Goal: Transaction & Acquisition: Purchase product/service

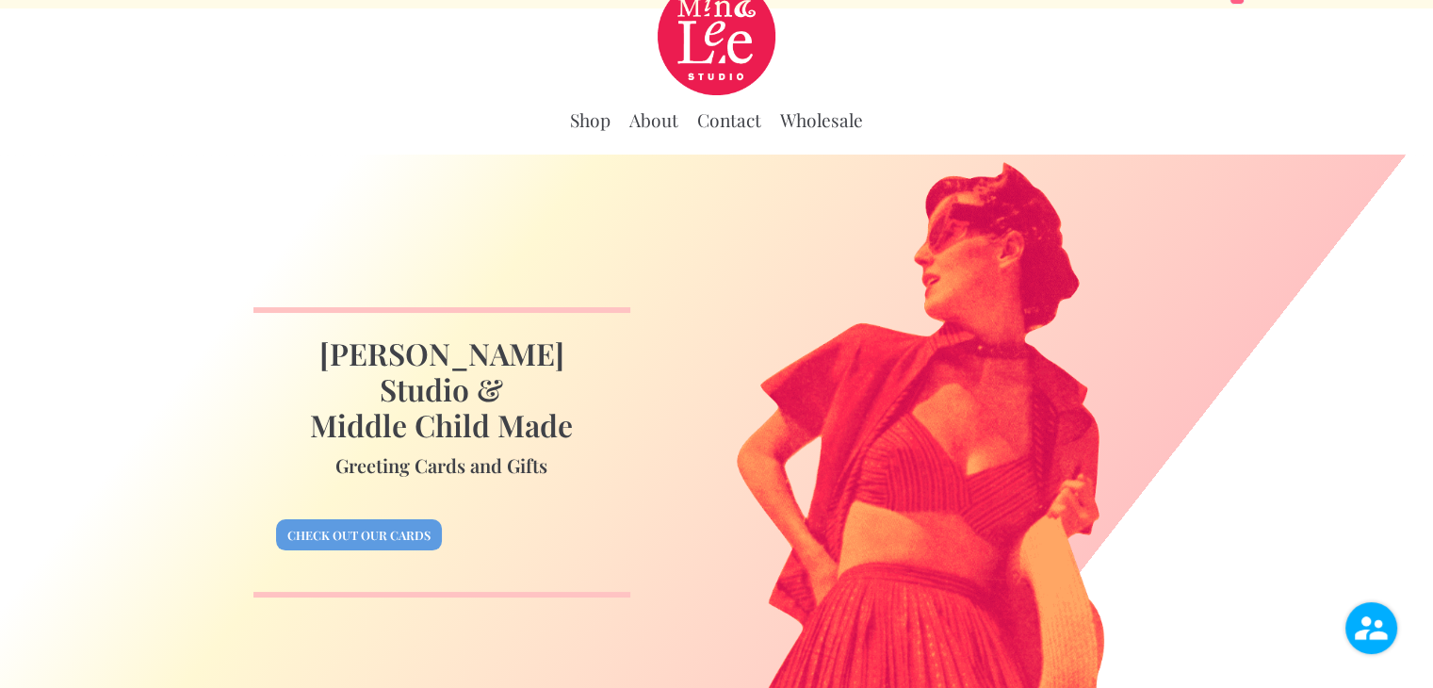
scroll to position [41, 0]
click at [588, 127] on link "Shop" at bounding box center [590, 121] width 41 height 24
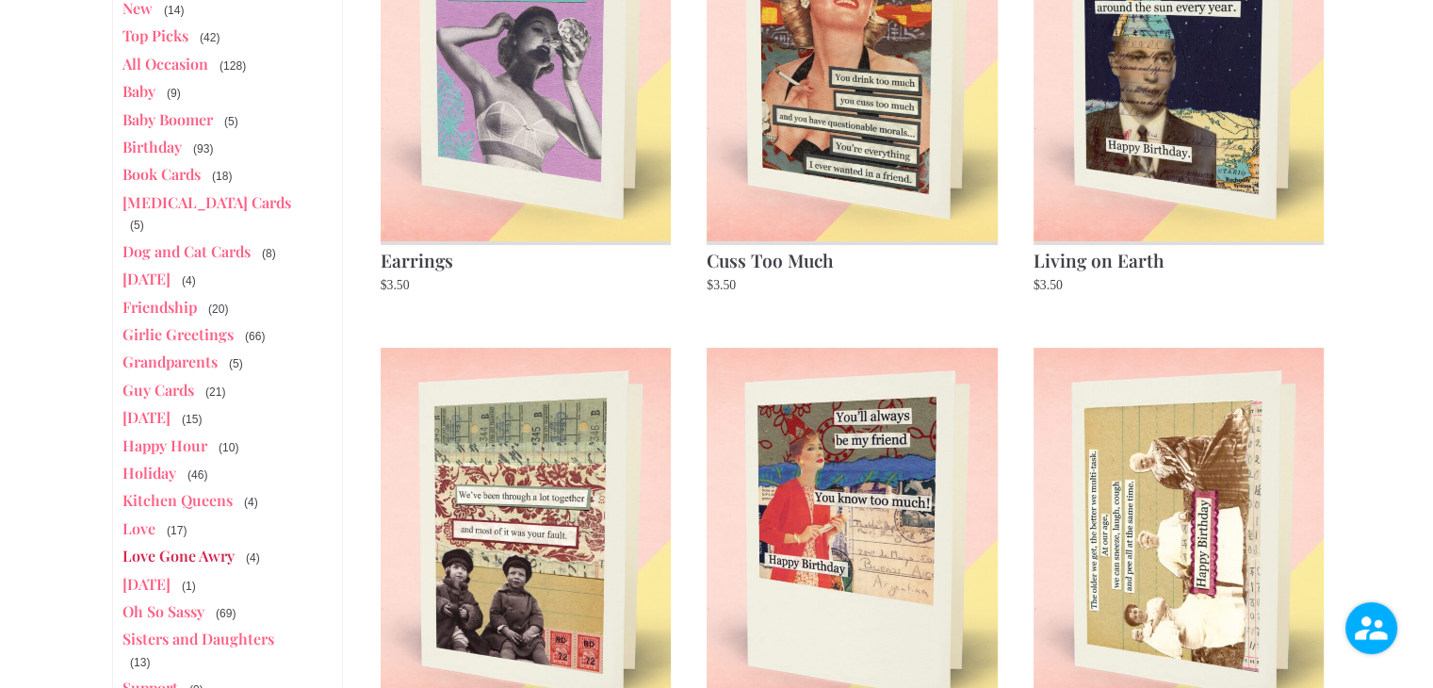
scroll to position [437, 0]
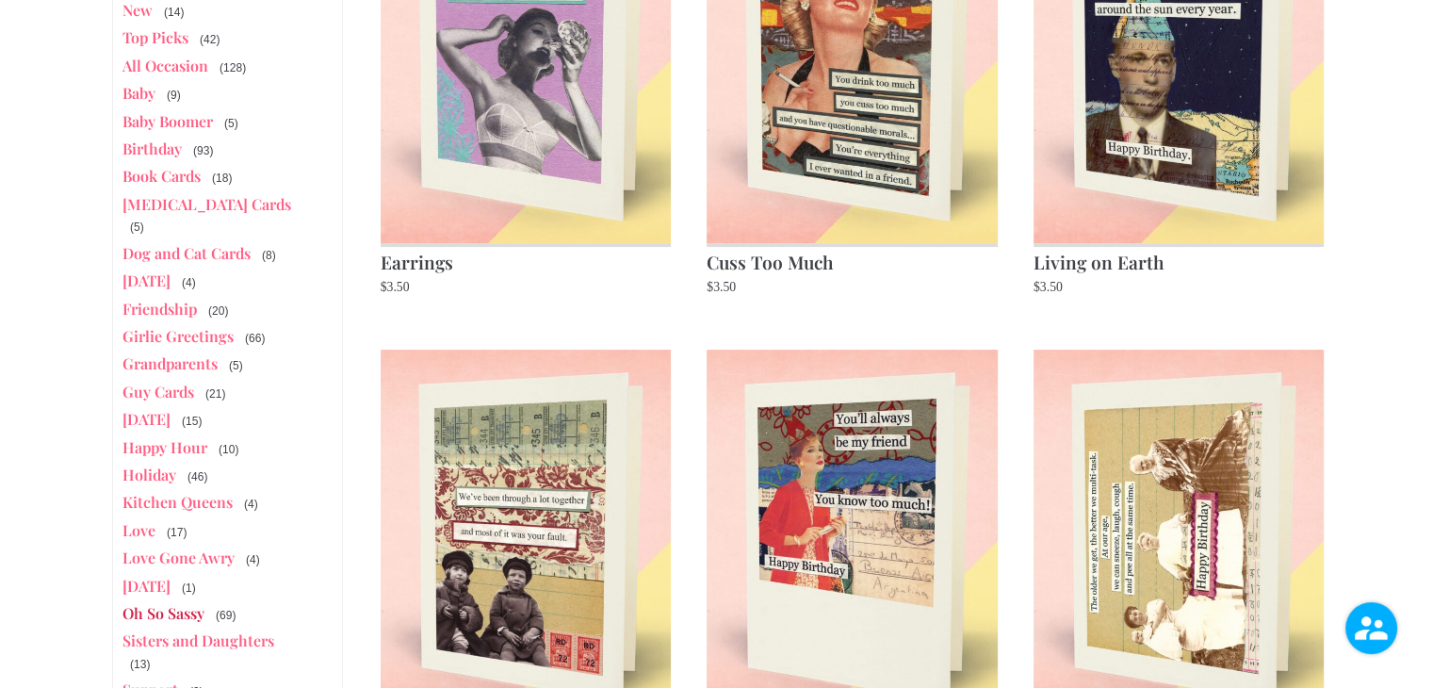
click at [188, 603] on link "Oh So Sassy" at bounding box center [163, 613] width 82 height 20
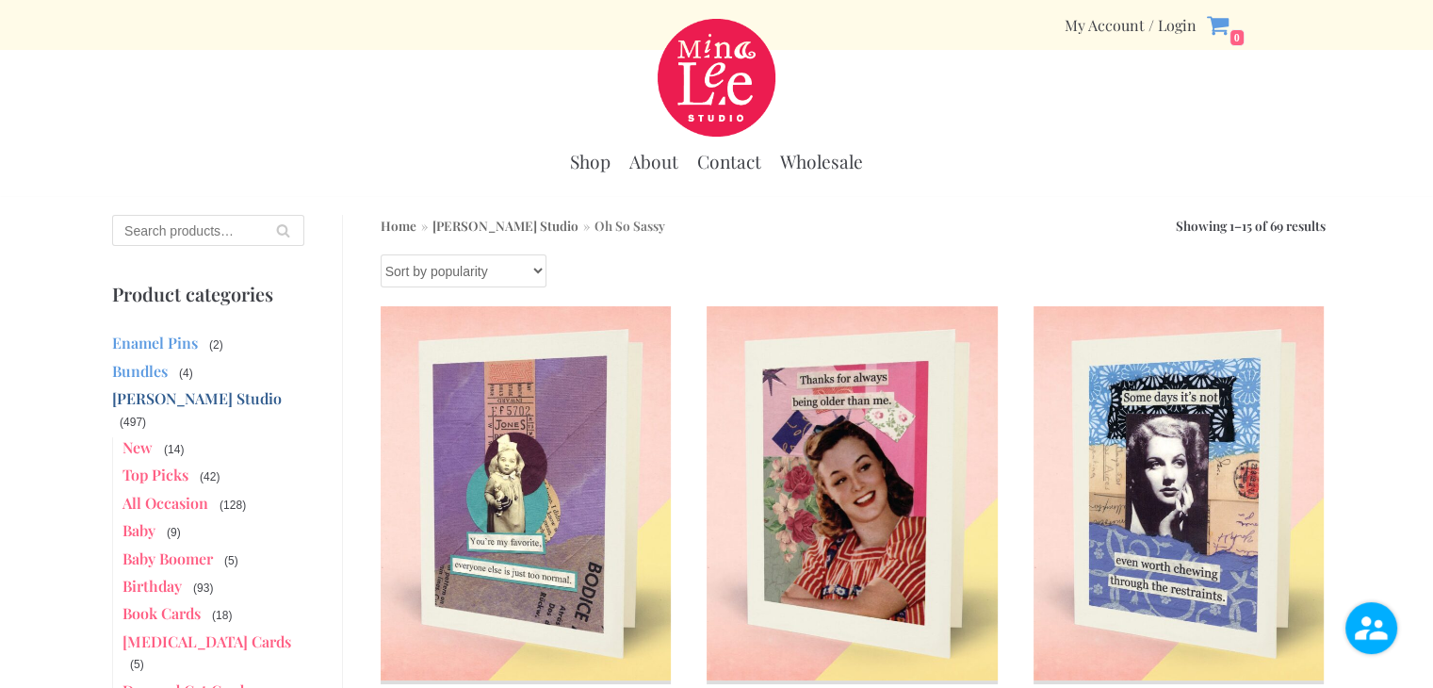
click at [417, 269] on select "Sort by popularity Sort by average rating Sort by latest Sort by price: low to …" at bounding box center [464, 270] width 166 height 33
click at [413, 268] on select "Sort by popularity Sort by average rating Sort by latest Sort by price: low to …" at bounding box center [464, 270] width 166 height 33
click at [176, 216] on input "Search for:" at bounding box center [208, 230] width 192 height 31
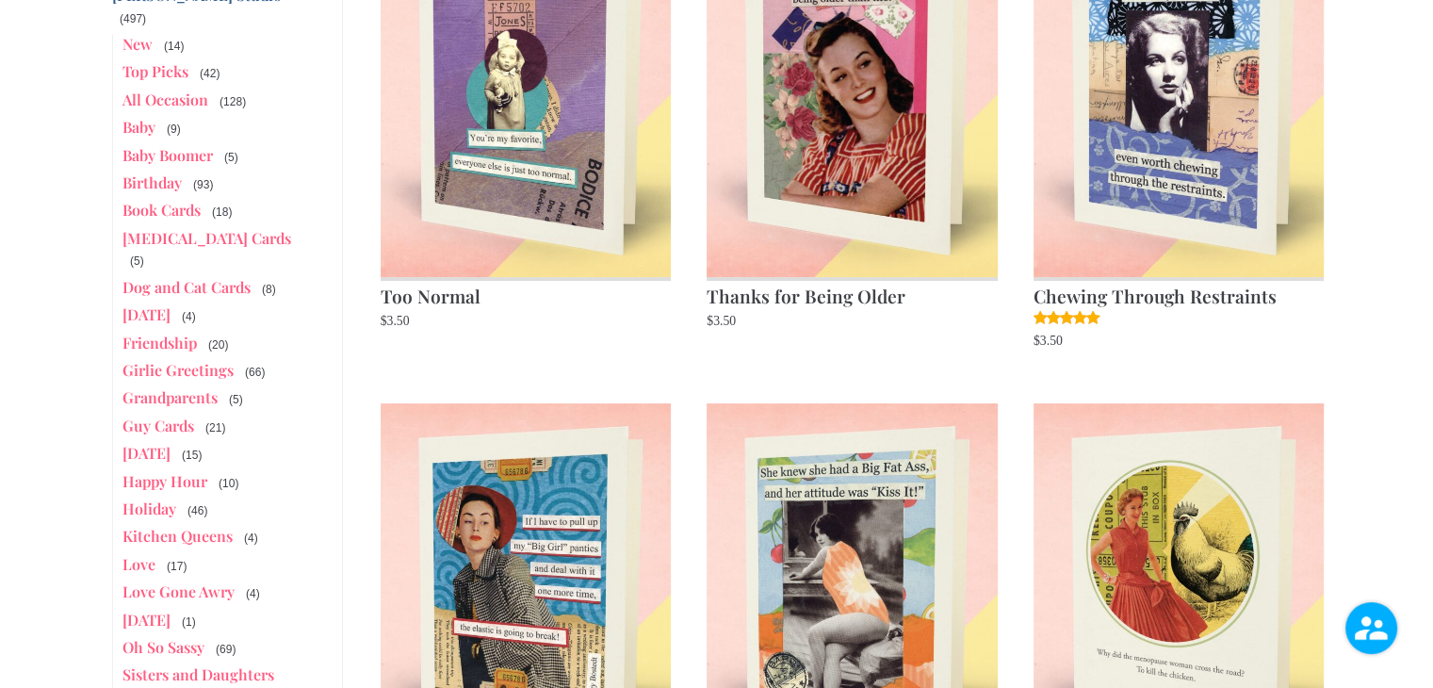
scroll to position [403, 0]
click at [164, 443] on link "[DATE]" at bounding box center [146, 453] width 48 height 20
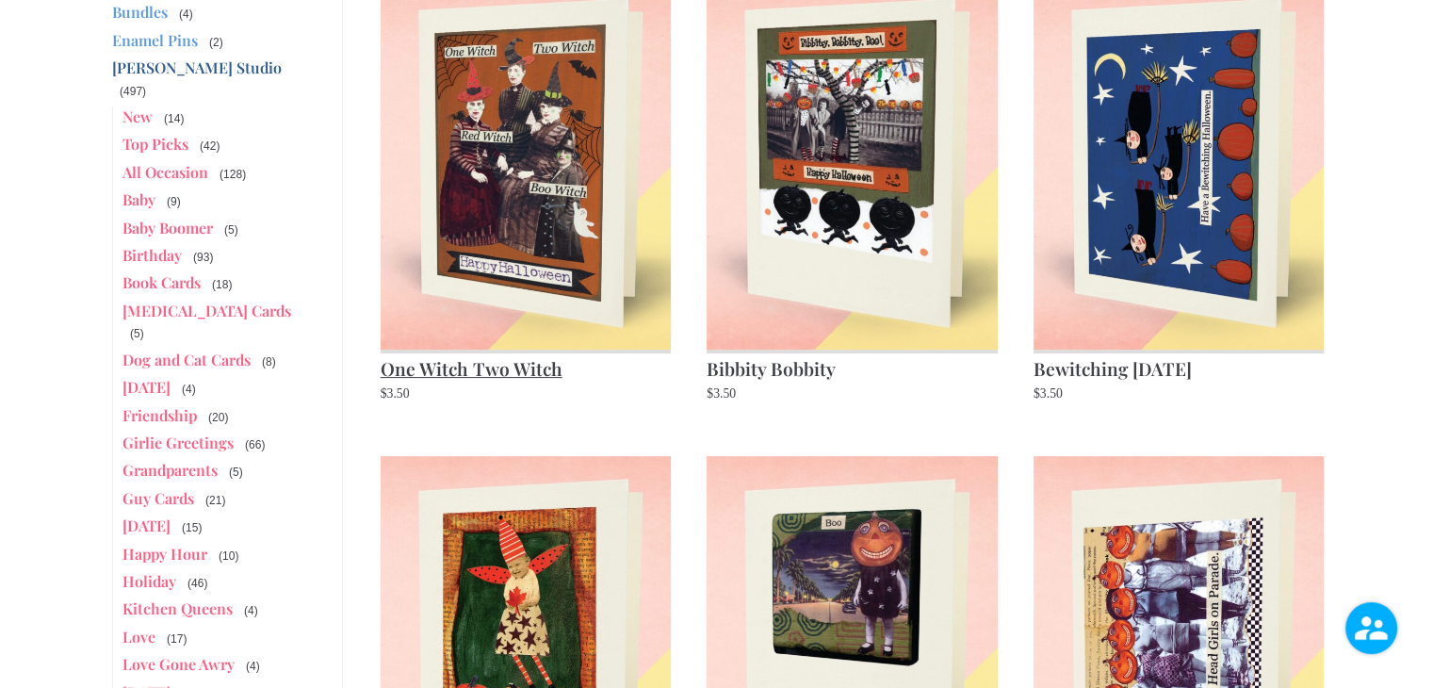
scroll to position [334, 0]
